Goal: Task Accomplishment & Management: Manage account settings

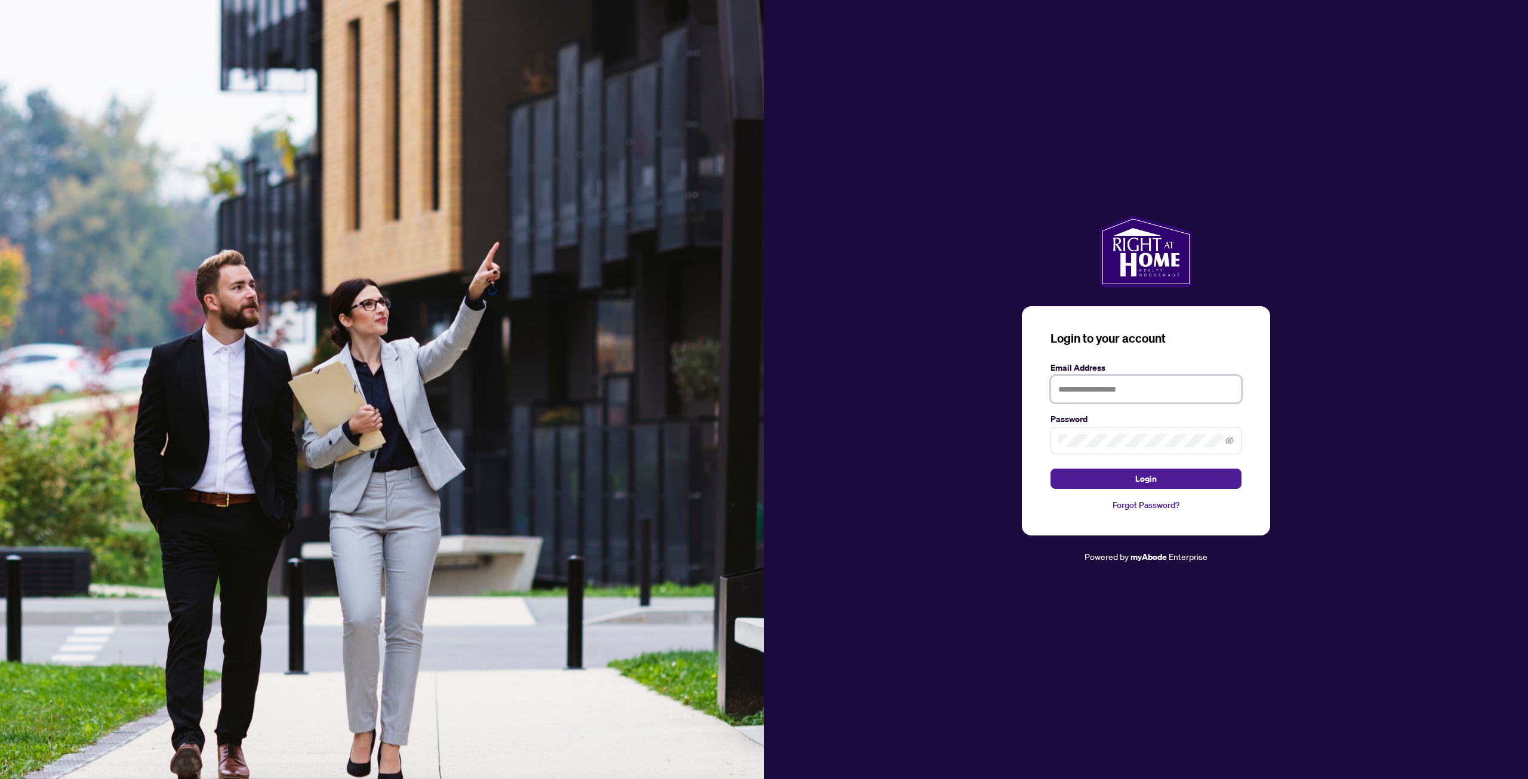
click at [1087, 384] on input "text" at bounding box center [1146, 389] width 191 height 27
type input "**********"
click at [1051, 469] on button "Login" at bounding box center [1146, 479] width 191 height 20
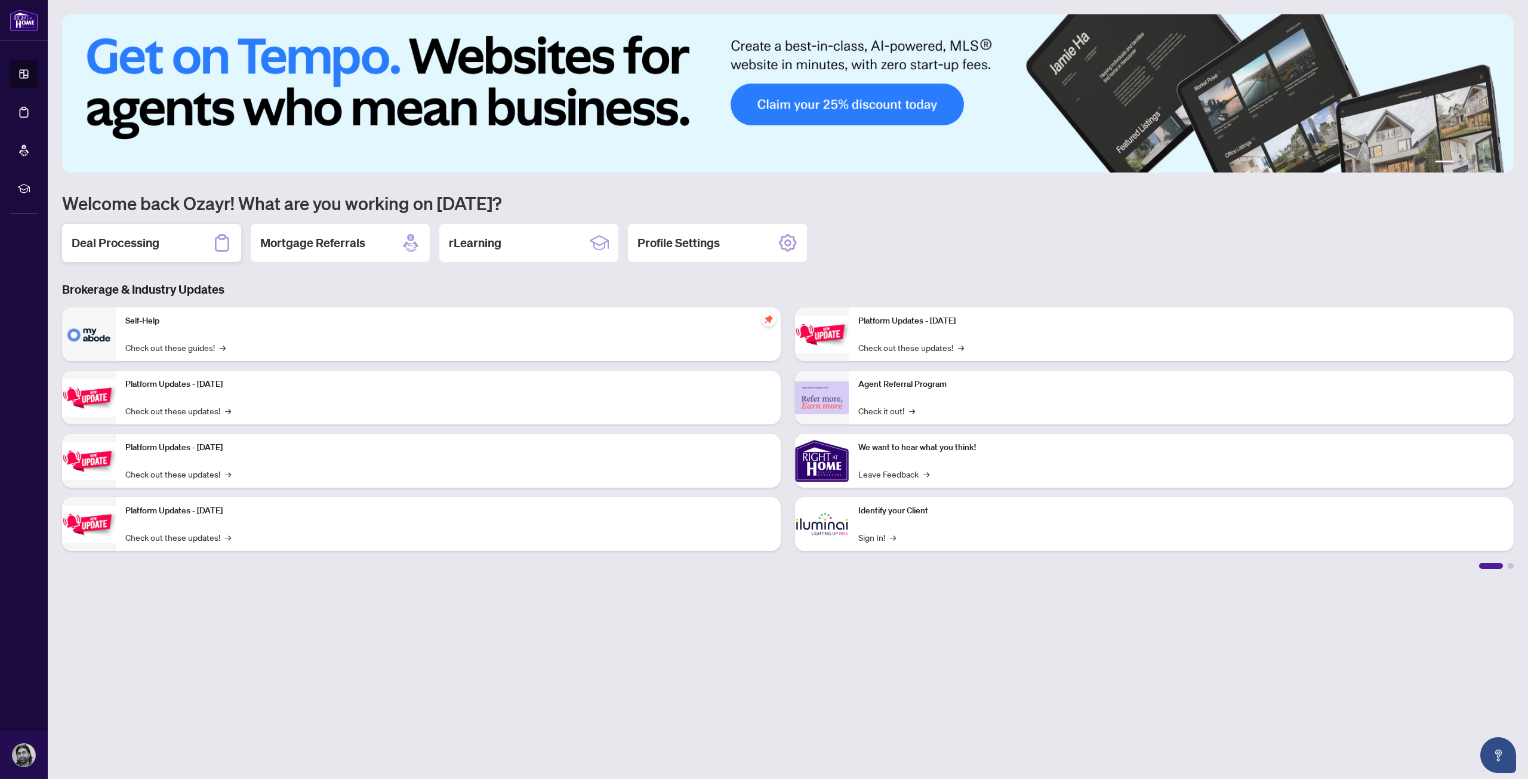
click at [143, 243] on h2 "Deal Processing" at bounding box center [116, 243] width 88 height 17
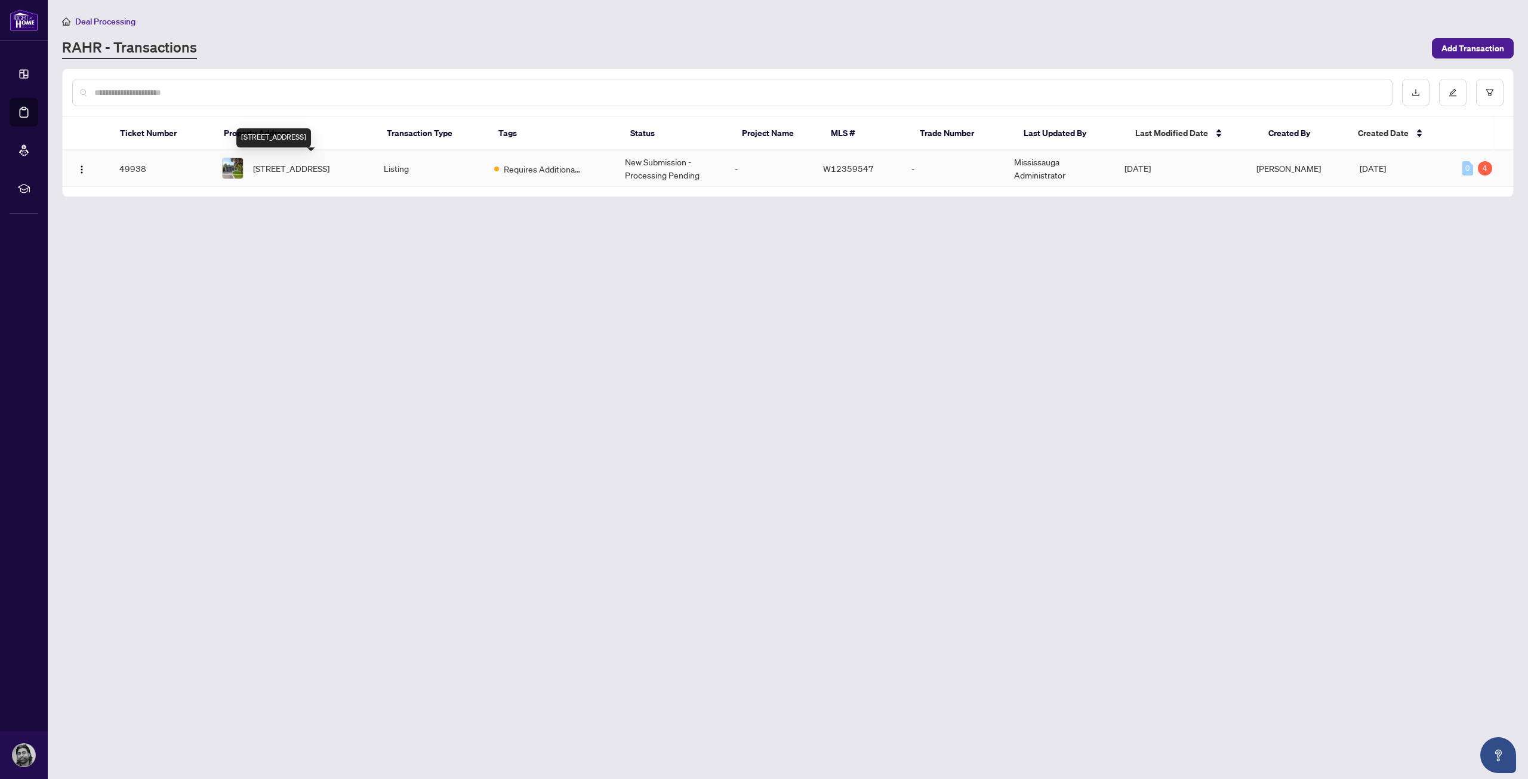
click at [286, 170] on span "[STREET_ADDRESS]" at bounding box center [291, 168] width 76 height 13
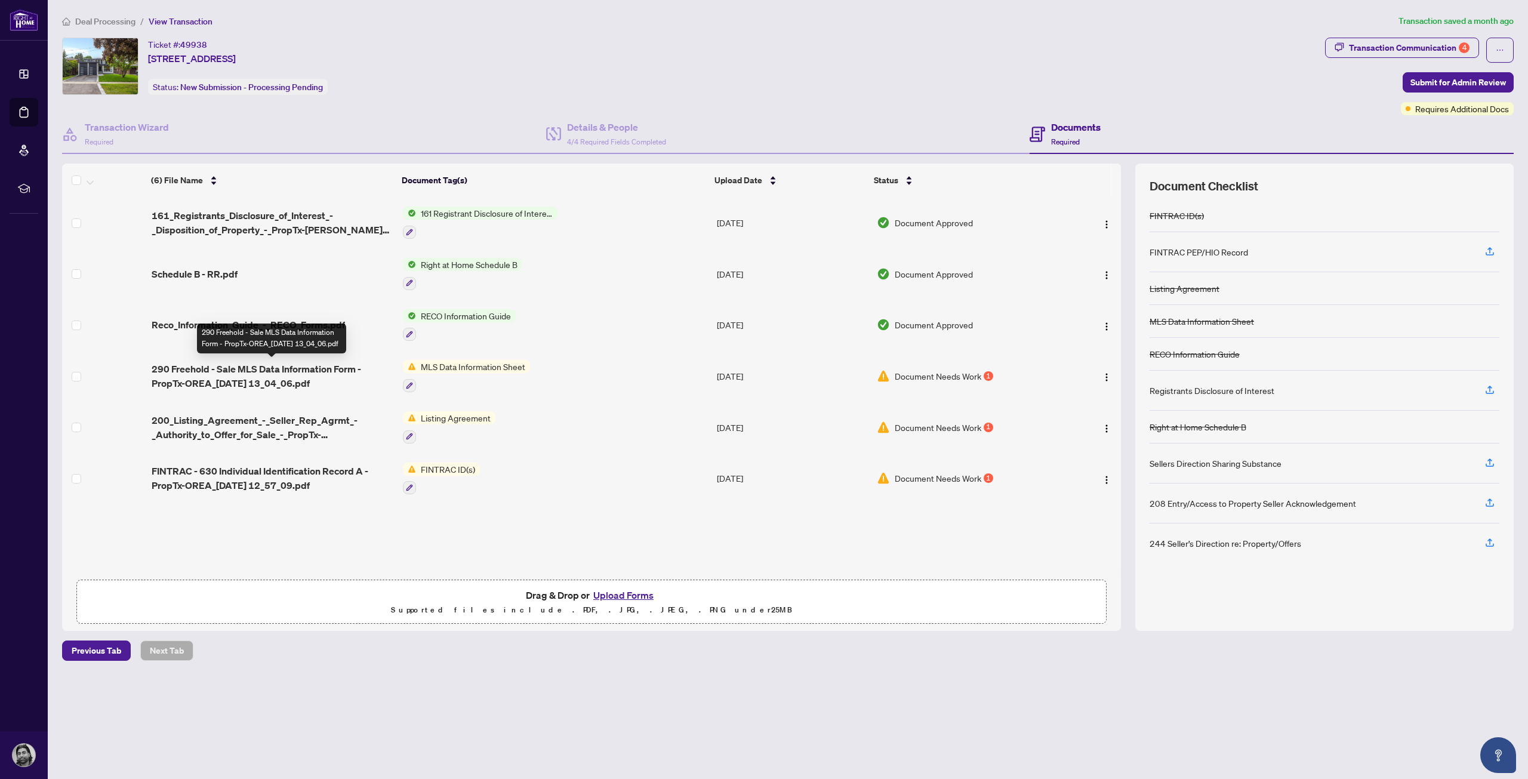
click at [336, 373] on span "290 Freehold - Sale MLS Data Information Form - PropTx-OREA_[DATE] 13_04_06.pdf" at bounding box center [273, 376] width 242 height 29
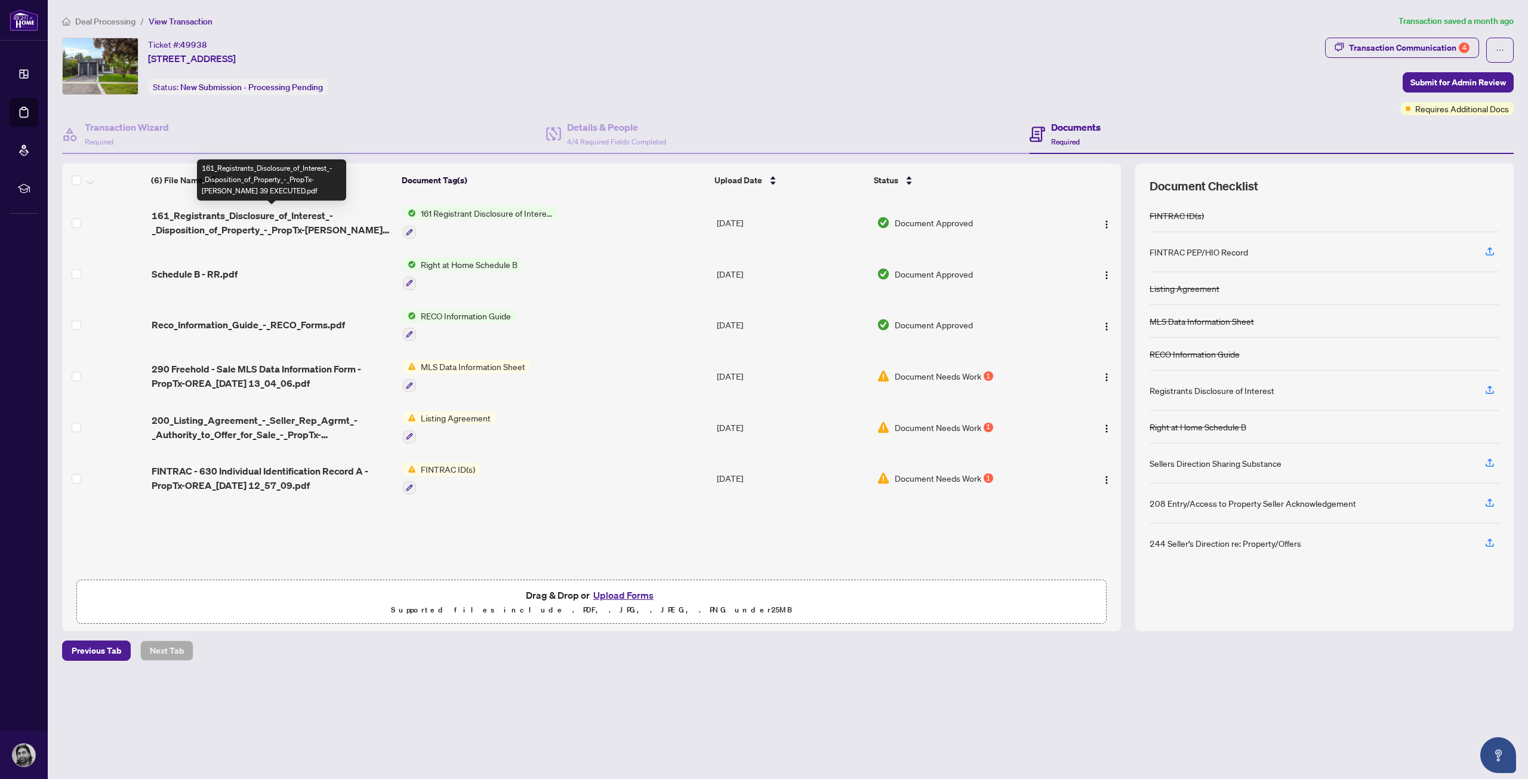
click at [296, 221] on span "161_Registrants_Disclosure_of_Interest_-_Disposition_of_Property_-_PropTx-[PERS…" at bounding box center [273, 222] width 242 height 29
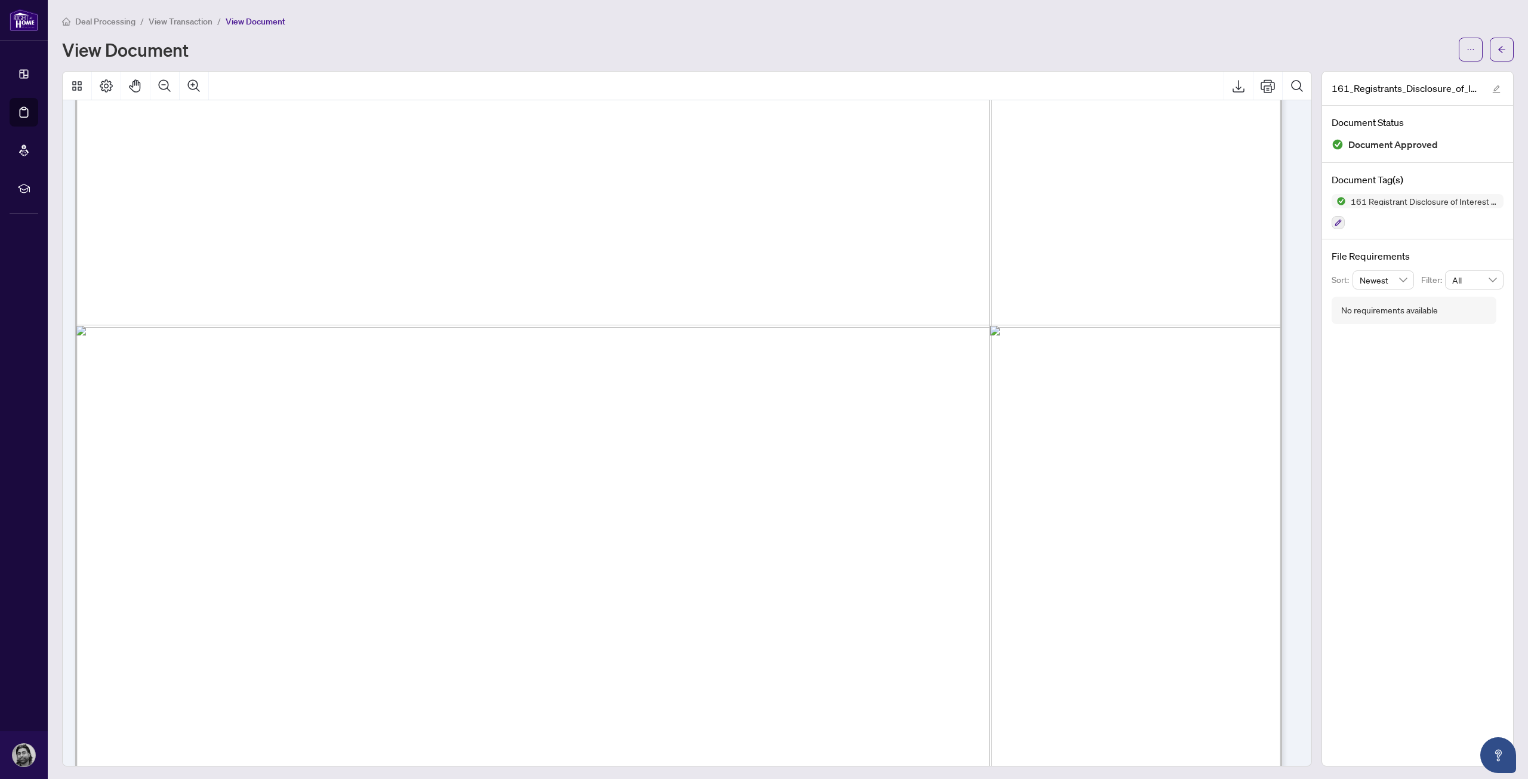
scroll to position [896, 0]
drag, startPoint x: 496, startPoint y: 51, endPoint x: 530, endPoint y: 68, distance: 37.9
click at [496, 51] on div "View Document" at bounding box center [757, 49] width 1390 height 19
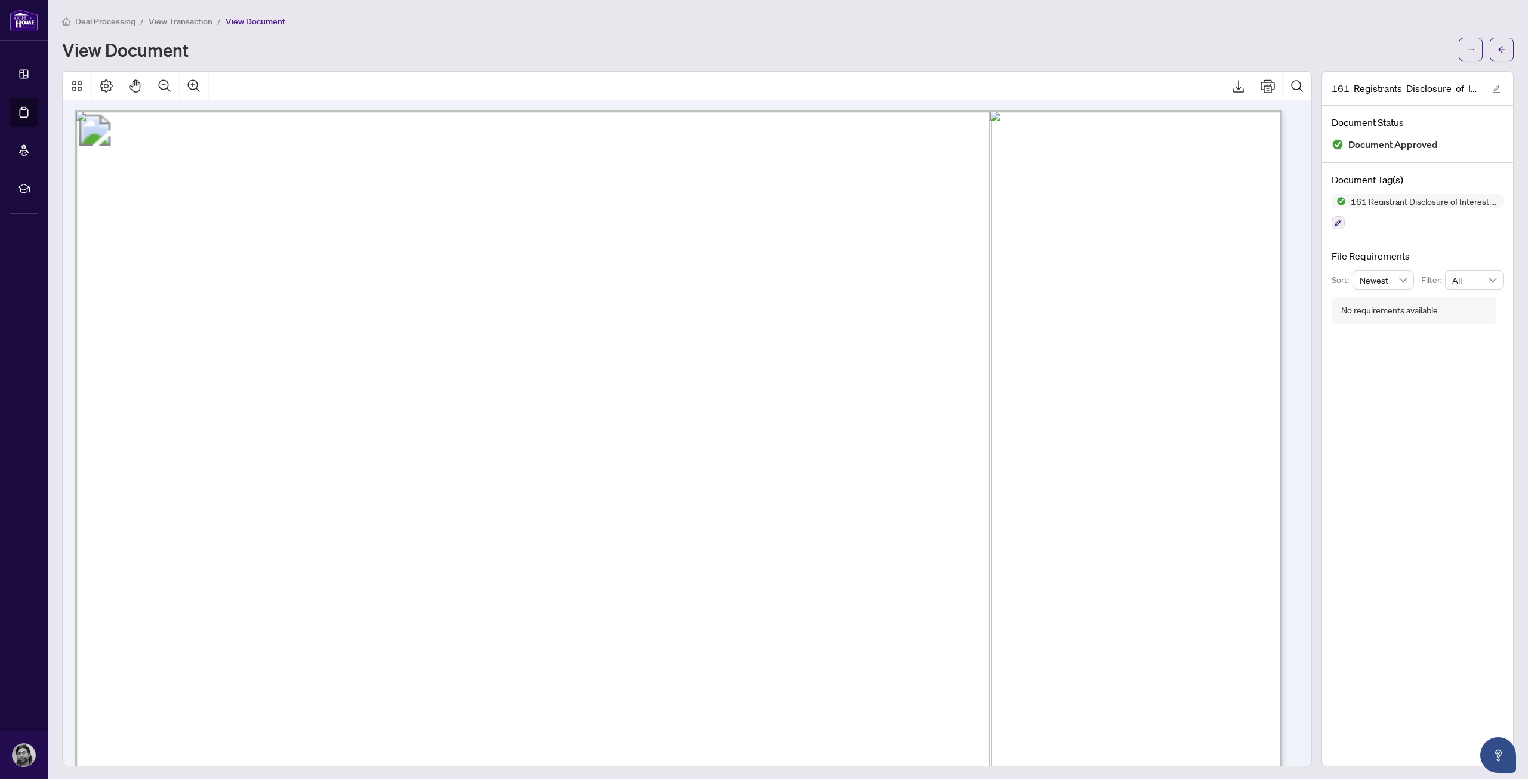
scroll to position [0, 0]
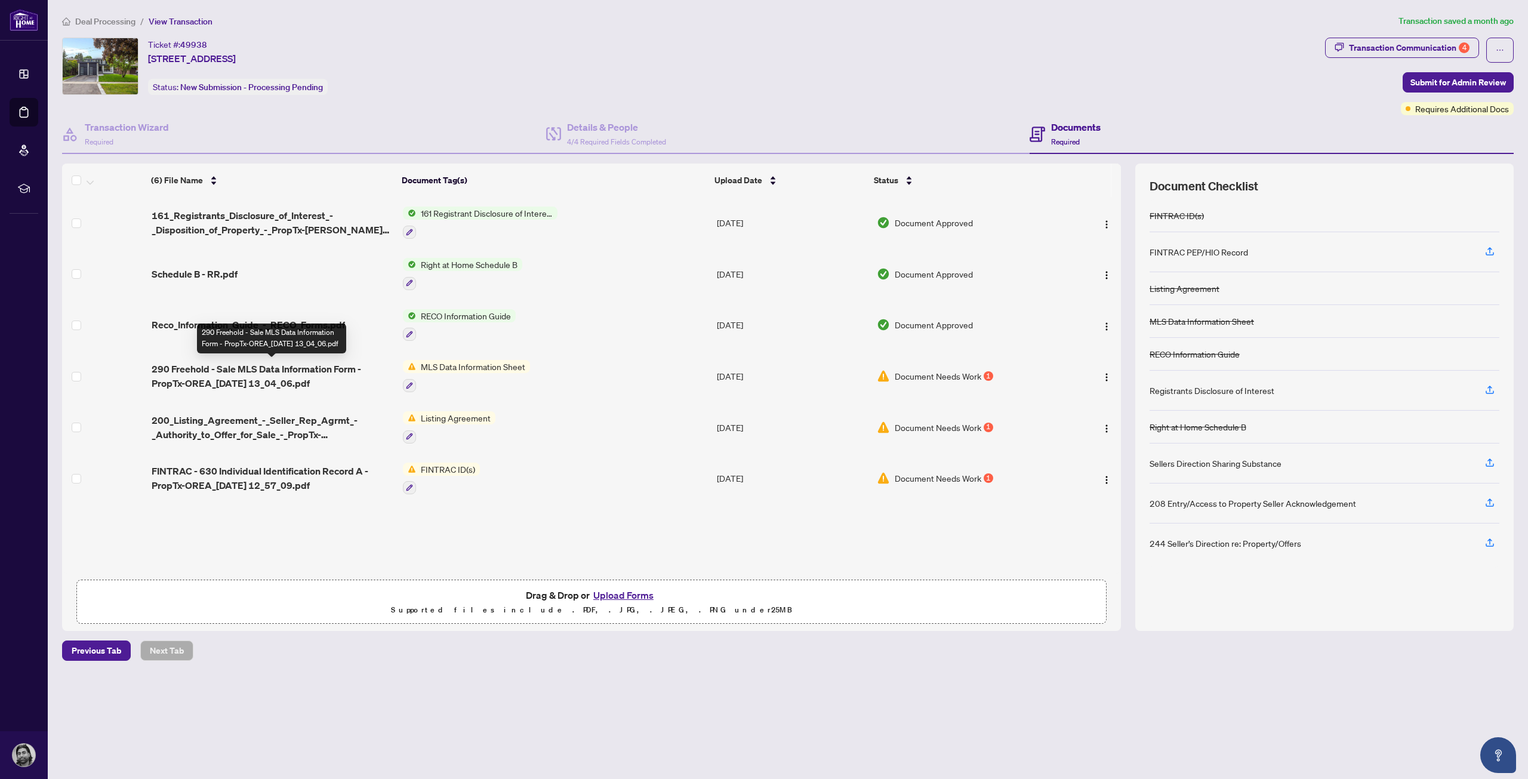
click at [316, 367] on span "290 Freehold - Sale MLS Data Information Form - PropTx-OREA_[DATE] 13_04_06.pdf" at bounding box center [273, 376] width 242 height 29
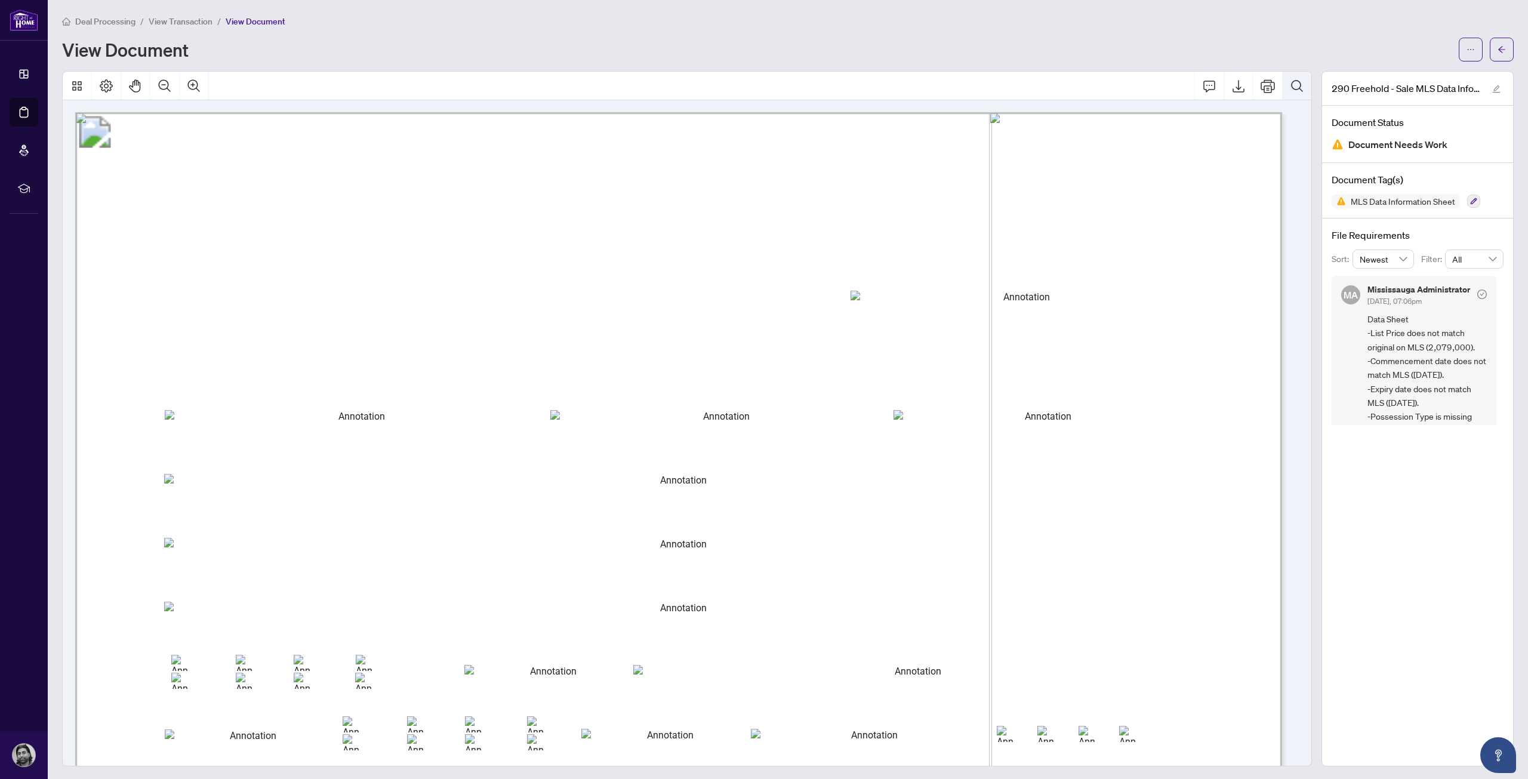
click at [1290, 84] on icon "Search Document" at bounding box center [1297, 86] width 14 height 14
click at [1288, 115] on icon "Cancel" at bounding box center [1293, 119] width 10 height 10
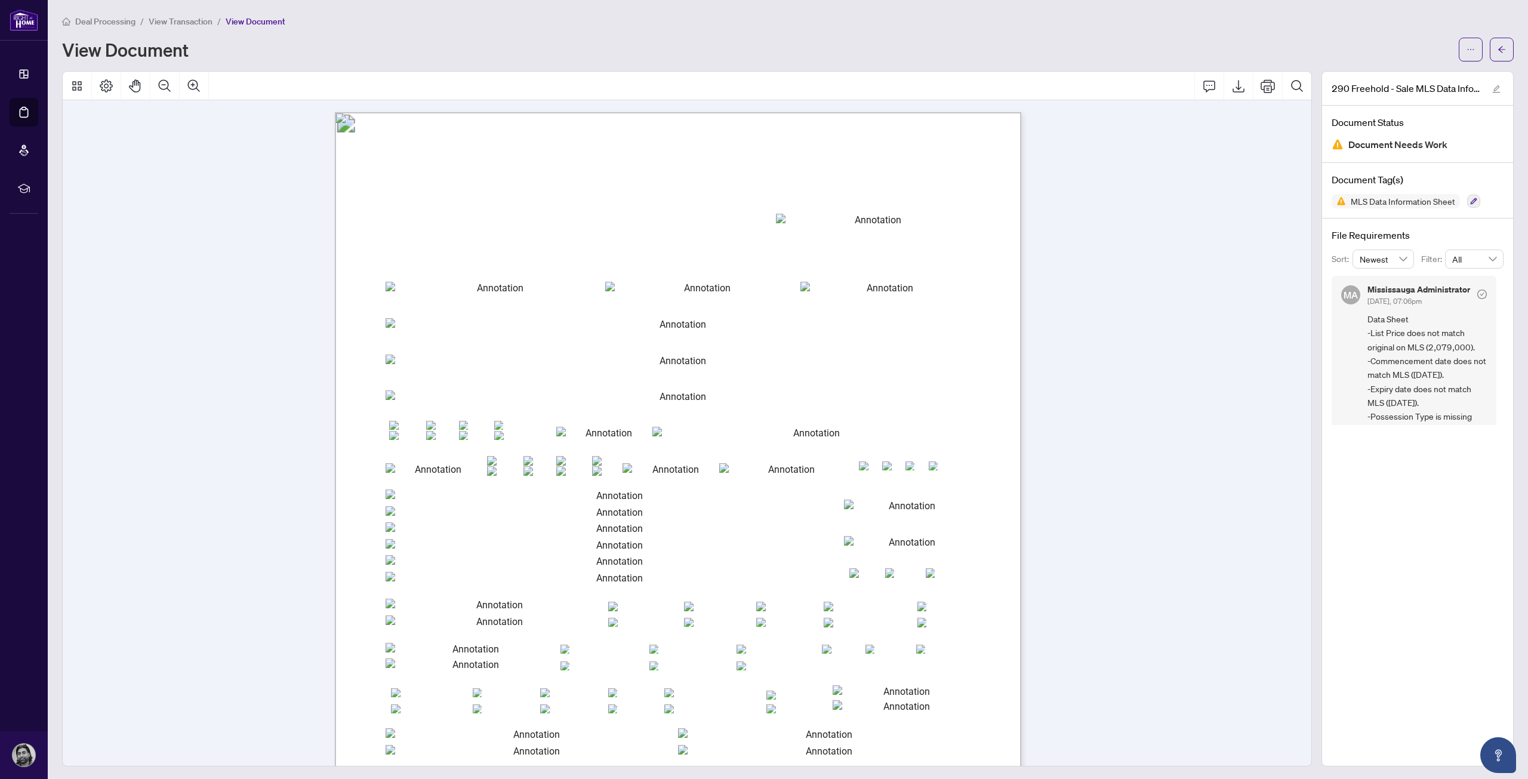
click at [419, 300] on div "*MANDATORY IF AVAILABLE ** MANDATORY EXCEPT FOR MOBILE/TRAILER DIRECTIONS (250 …" at bounding box center [678, 556] width 687 height 888
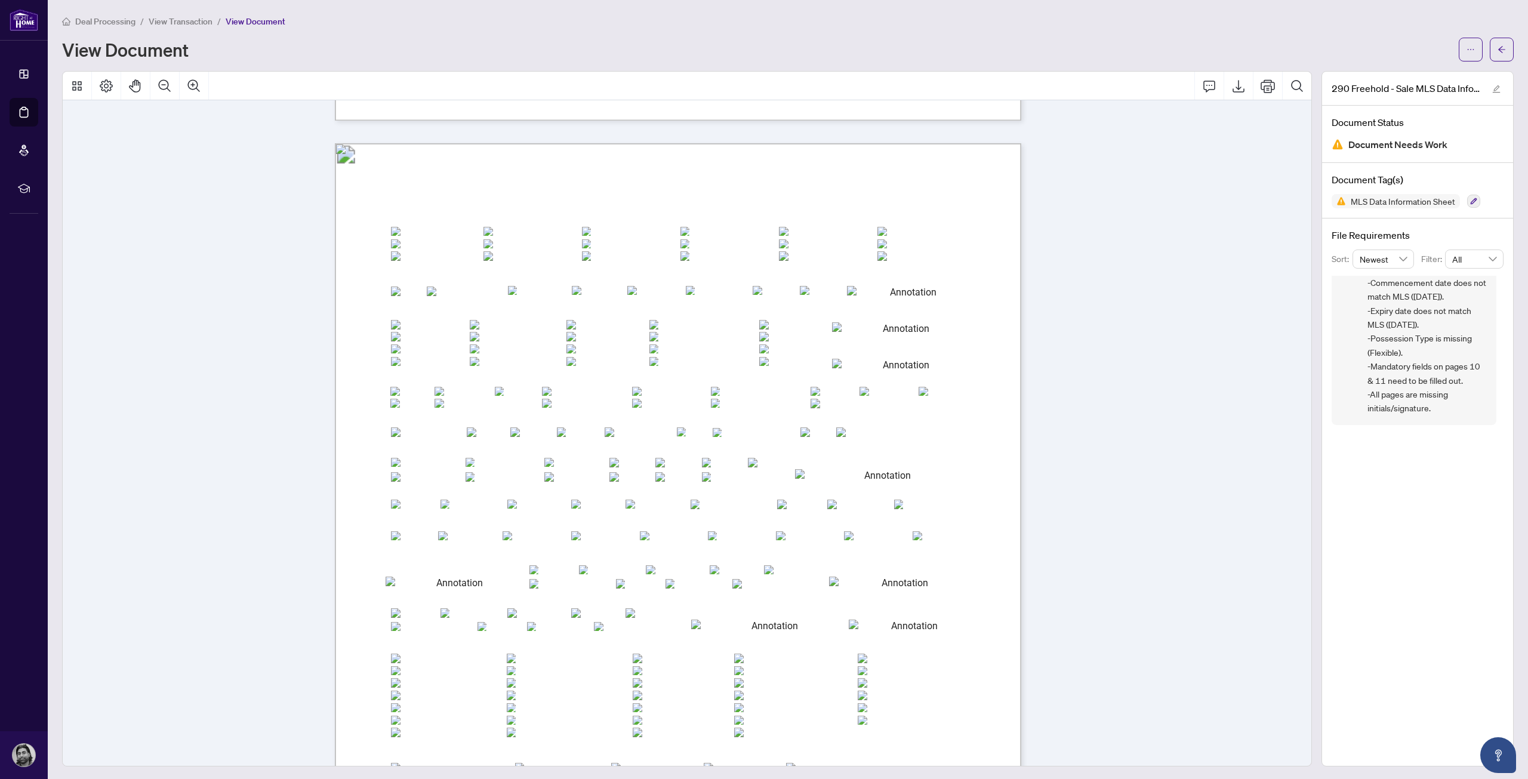
scroll to position [1, 0]
click at [1208, 39] on div "View Document" at bounding box center [757, 48] width 1390 height 19
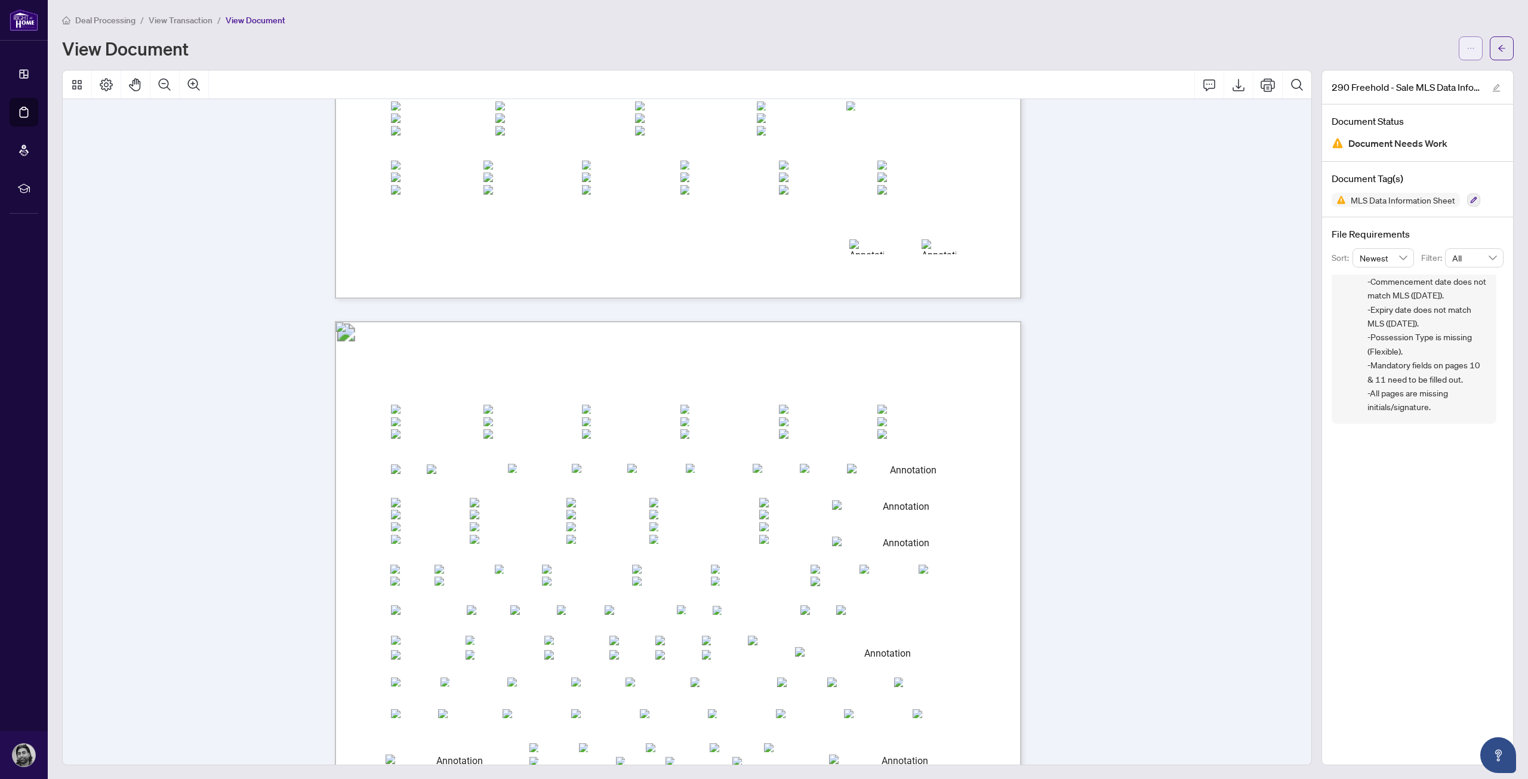
drag, startPoint x: 1417, startPoint y: 60, endPoint x: 1465, endPoint y: 53, distance: 48.4
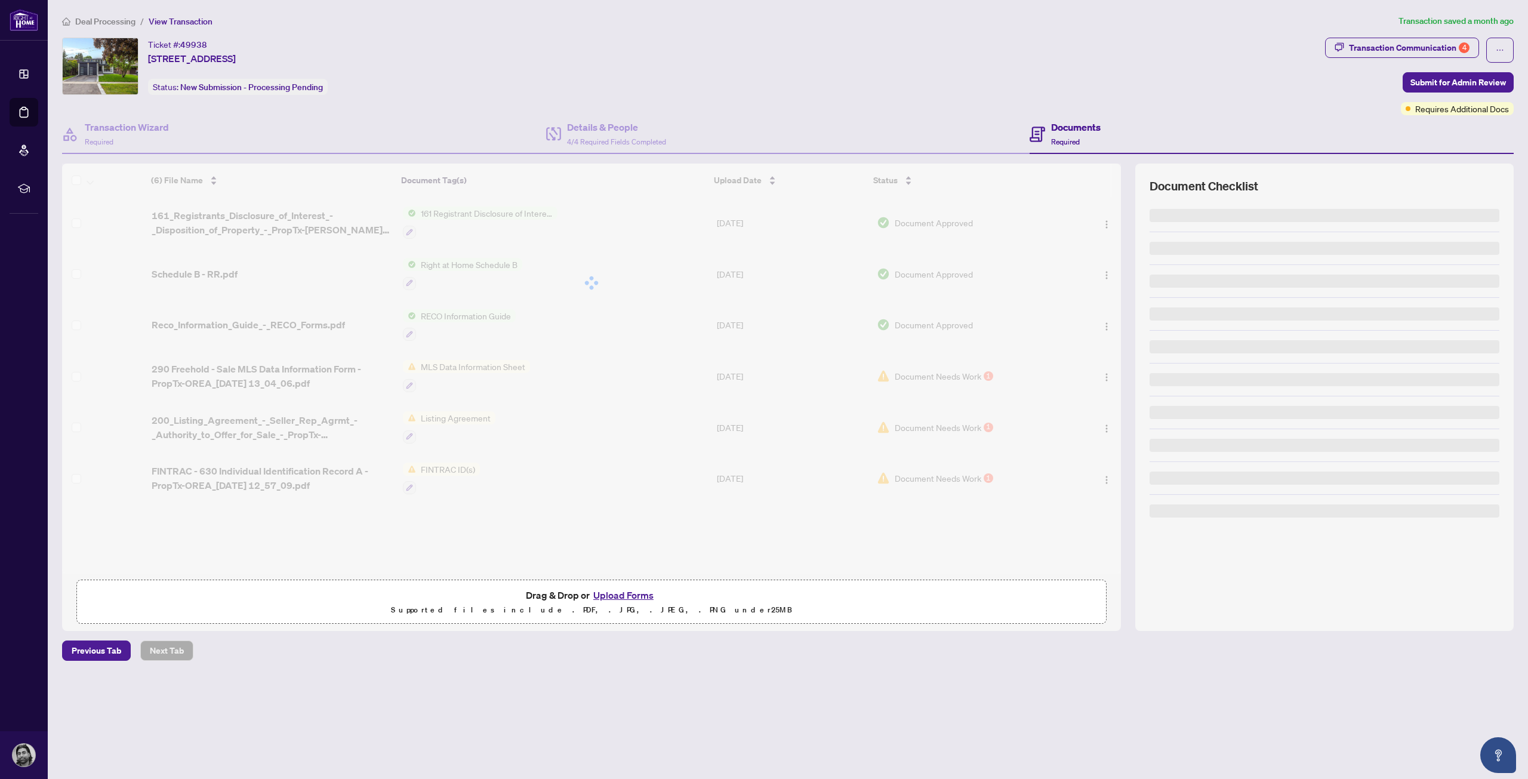
click at [1493, 48] on button "button" at bounding box center [1500, 50] width 27 height 25
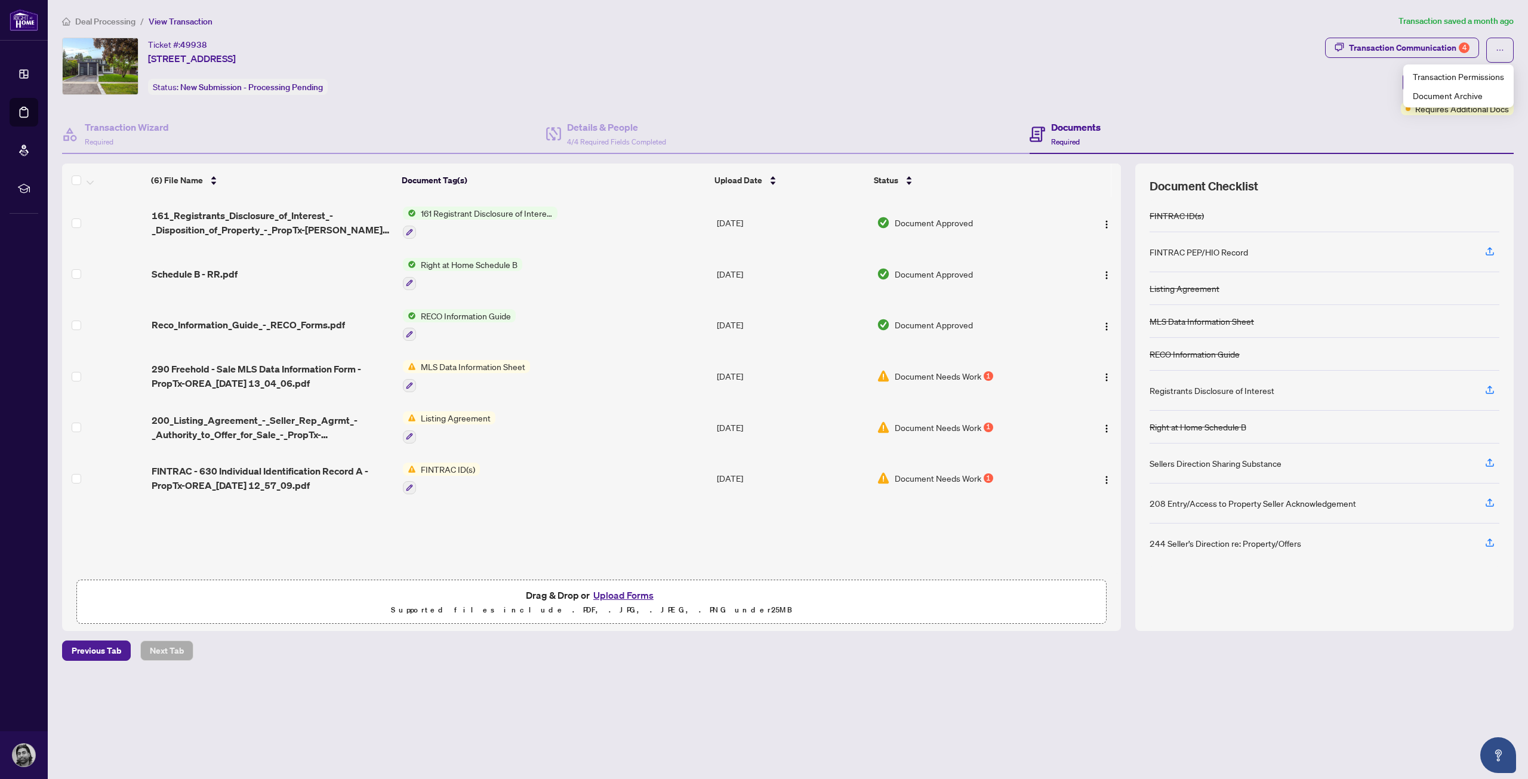
click at [1223, 45] on div "Ticket #: 49938 [STREET_ADDRESS] Status: New Submission - Processing Pending" at bounding box center [691, 66] width 1258 height 57
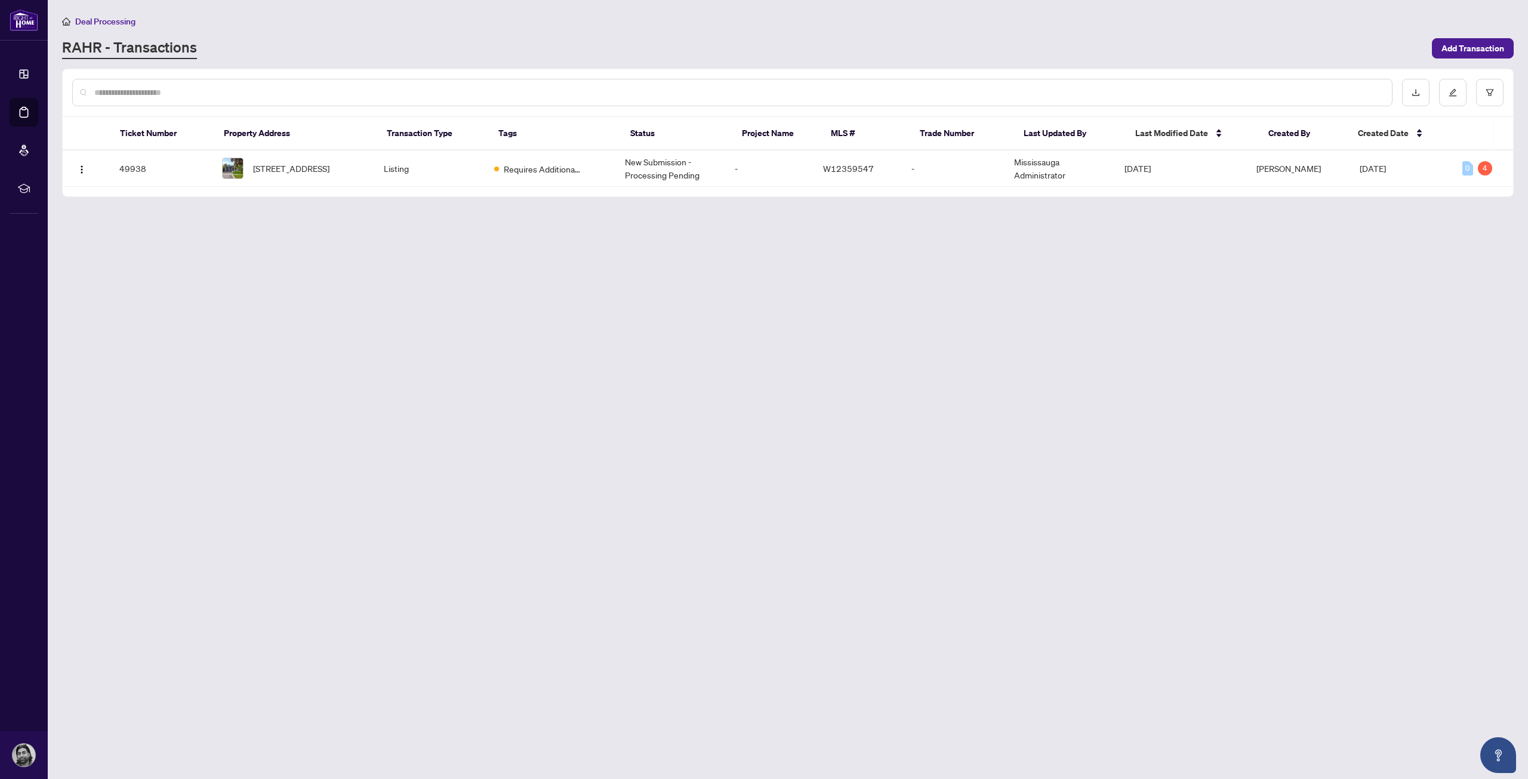
click at [987, 153] on td "-" at bounding box center [953, 168] width 103 height 36
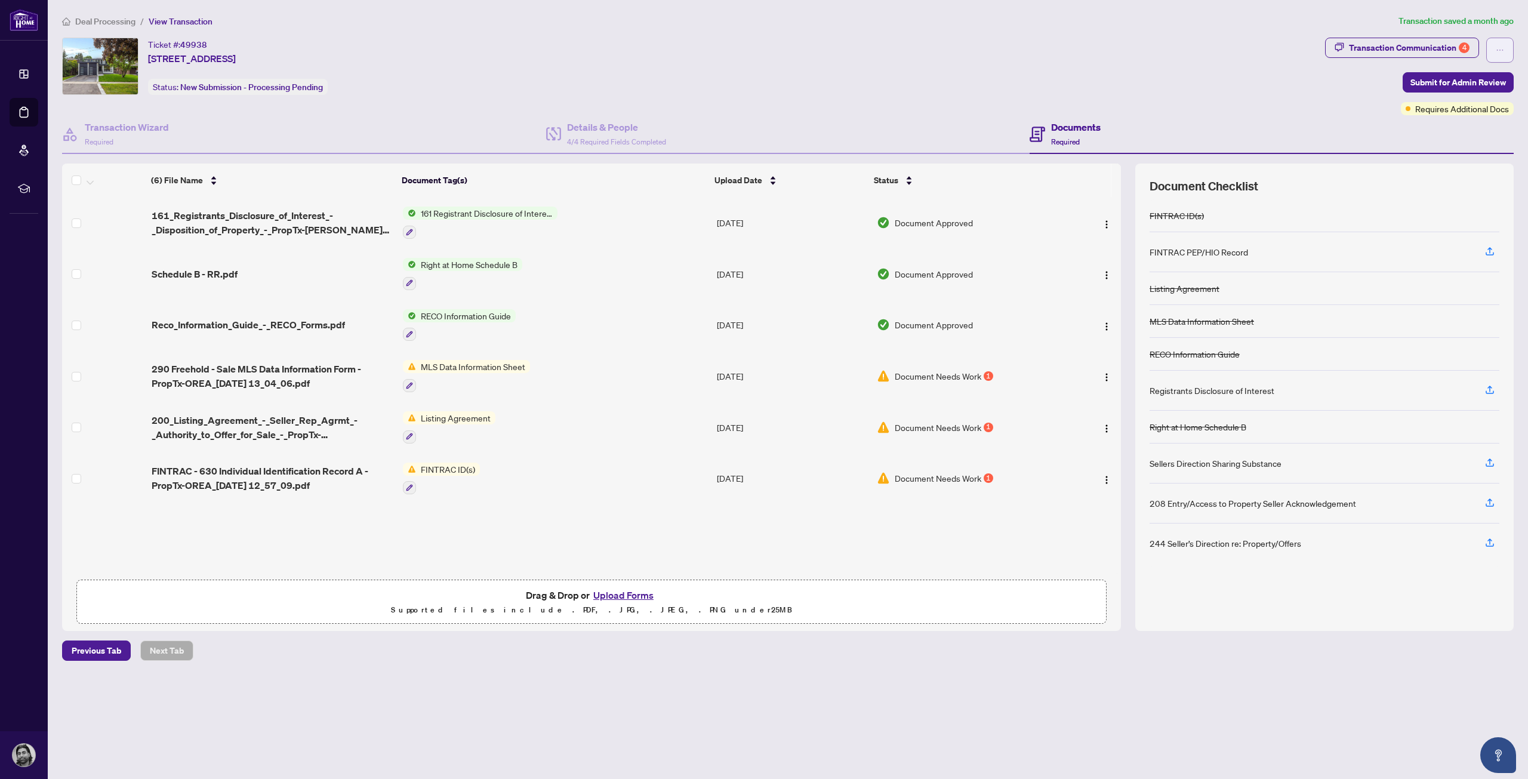
click at [1500, 54] on span "button" at bounding box center [1500, 50] width 8 height 19
click at [738, 90] on div "Ticket #: 49938 [STREET_ADDRESS] Status: New Submission - Processing Pending" at bounding box center [691, 66] width 1258 height 57
click at [216, 123] on div "Transaction Wizard Required" at bounding box center [304, 134] width 484 height 39
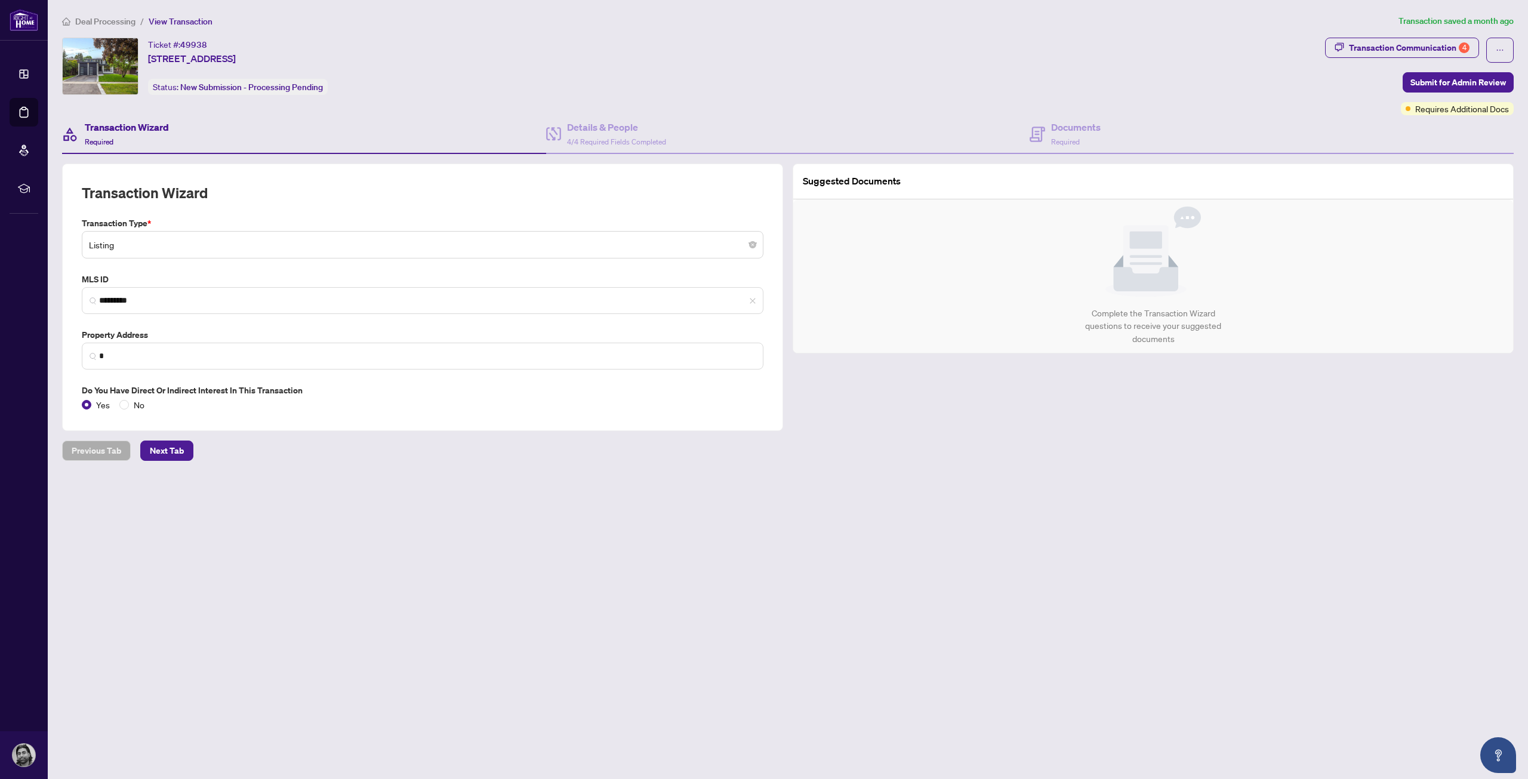
type input "**********"
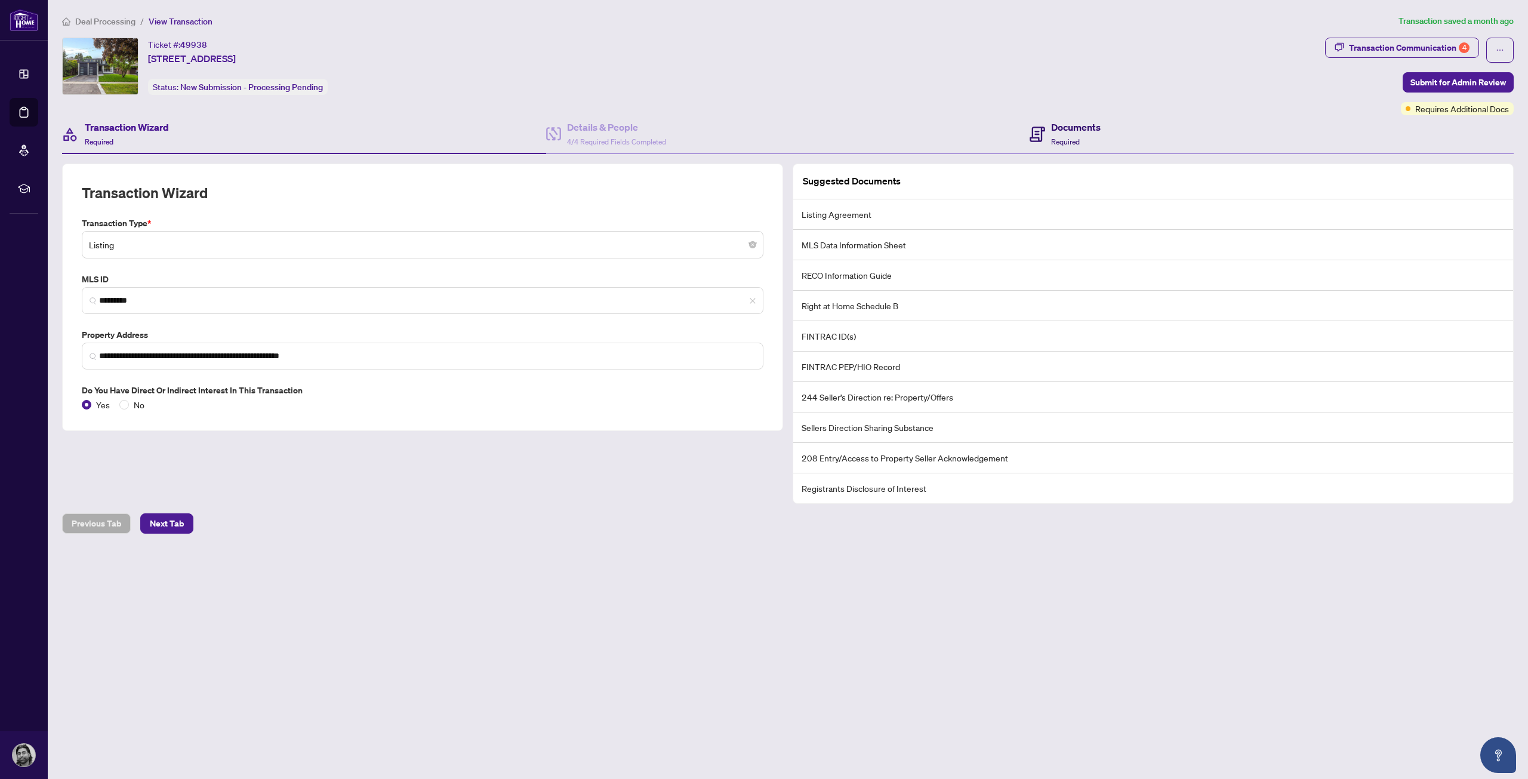
click at [1078, 144] on span "Required" at bounding box center [1065, 141] width 29 height 9
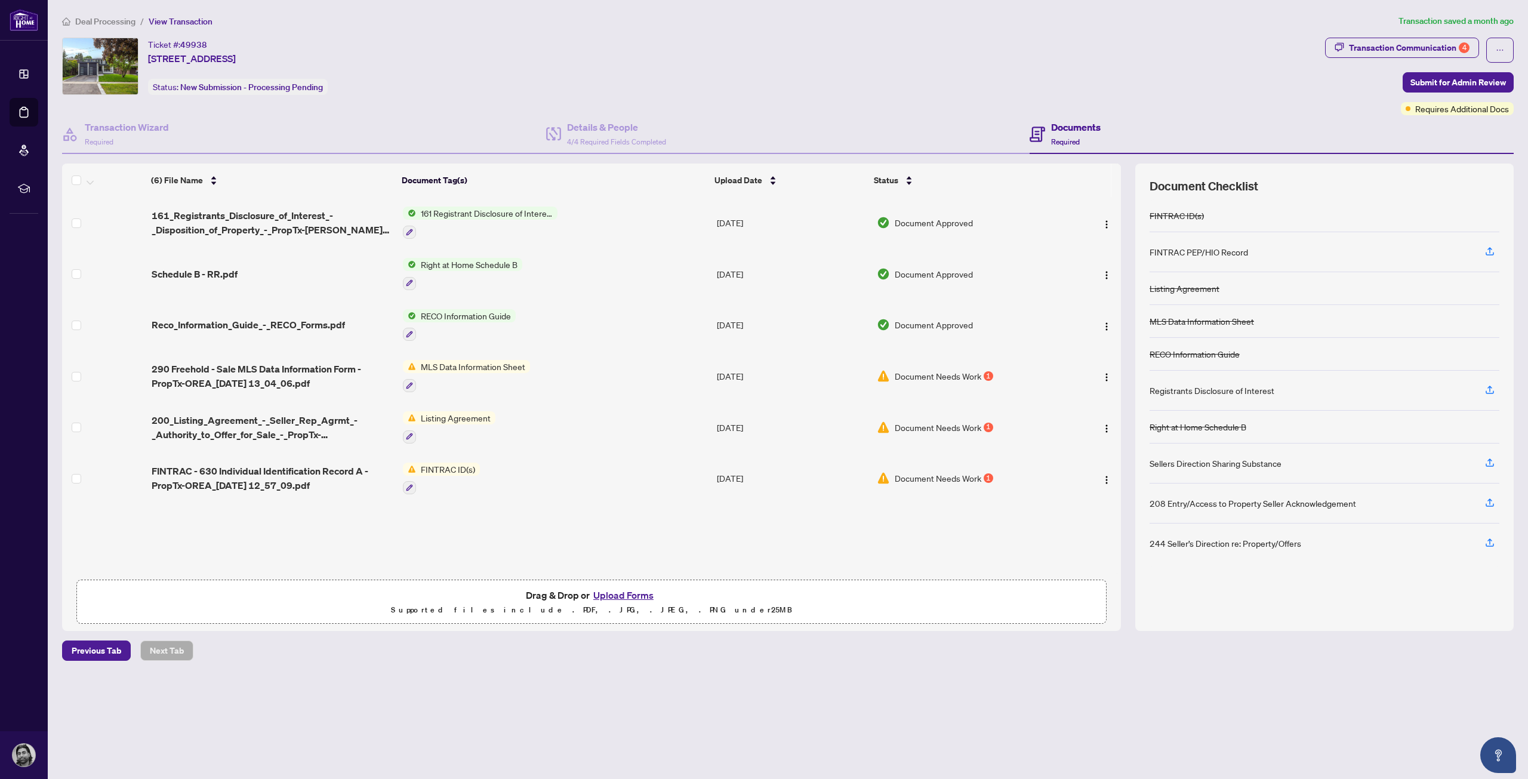
click at [623, 587] on button "Upload Forms" at bounding box center [623, 595] width 67 height 16
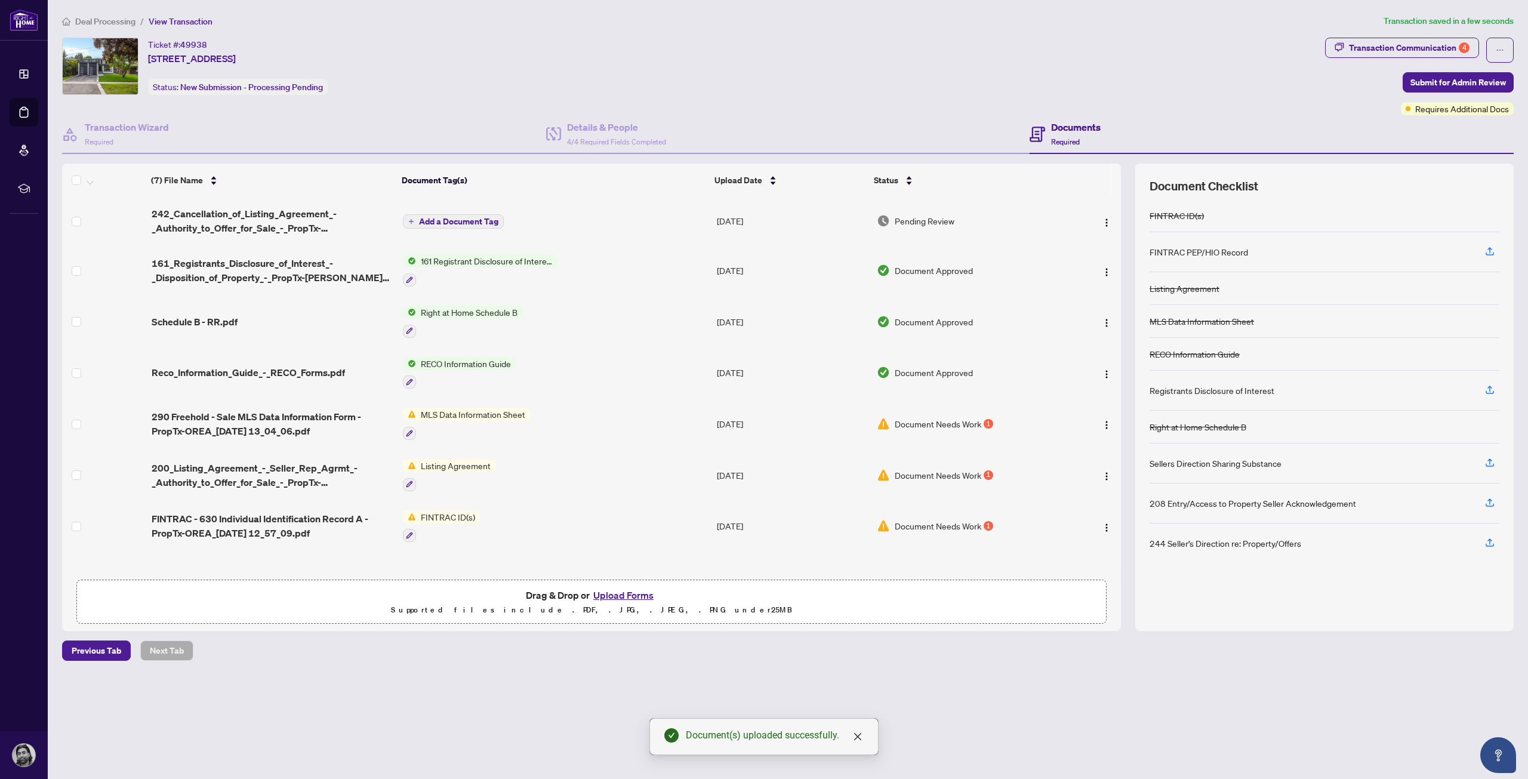
click at [890, 669] on main "Deal Processing / View Transaction Transaction saved in a few seconds Ticket #:…" at bounding box center [788, 389] width 1481 height 779
